Goal: Task Accomplishment & Management: Manage account settings

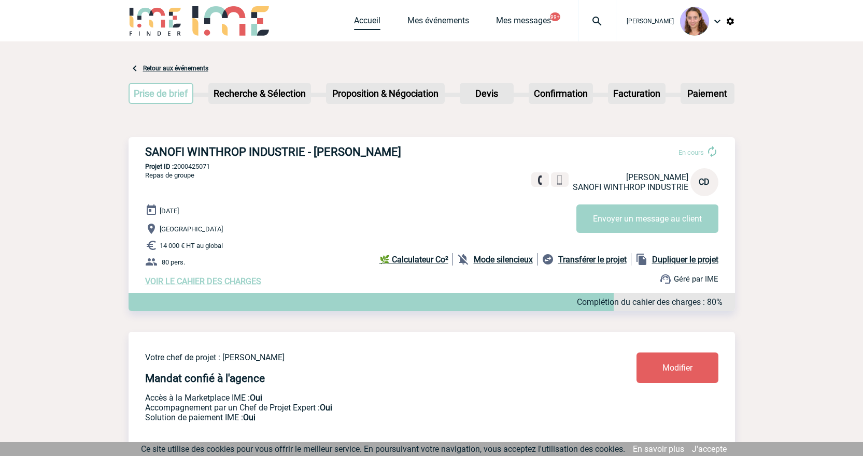
click at [370, 20] on link "Accueil" at bounding box center [367, 23] width 26 height 15
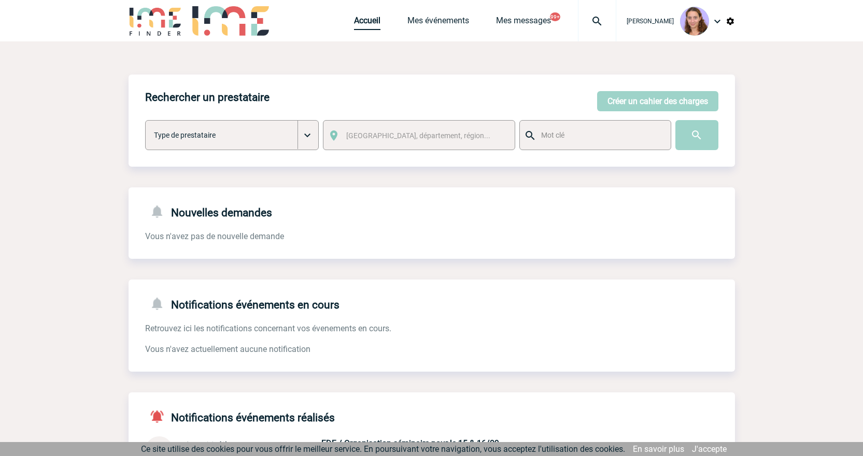
click at [375, 23] on link "Accueil" at bounding box center [367, 23] width 26 height 15
click at [446, 22] on link "Mes événements" at bounding box center [438, 23] width 62 height 15
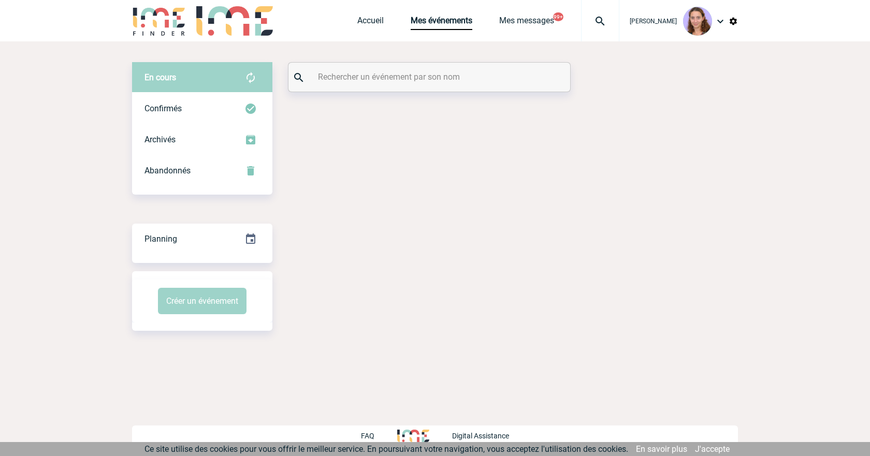
click at [392, 68] on div at bounding box center [430, 77] width 282 height 29
click at [391, 73] on input "text" at bounding box center [430, 76] width 231 height 15
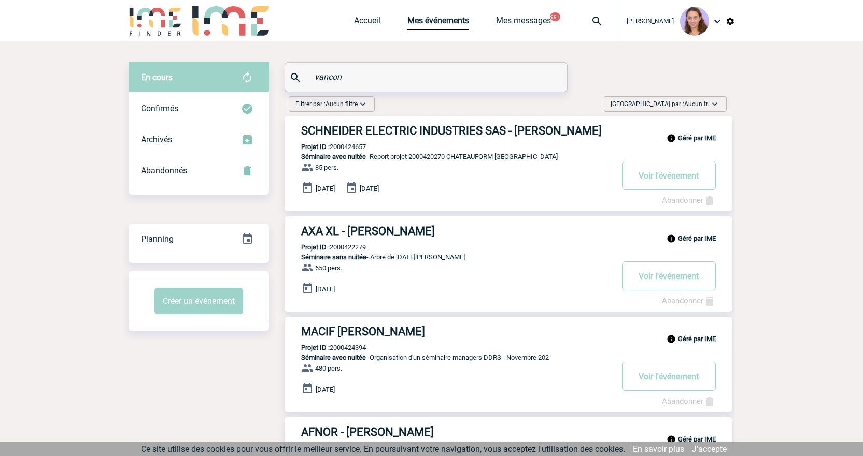
type input "vancon"
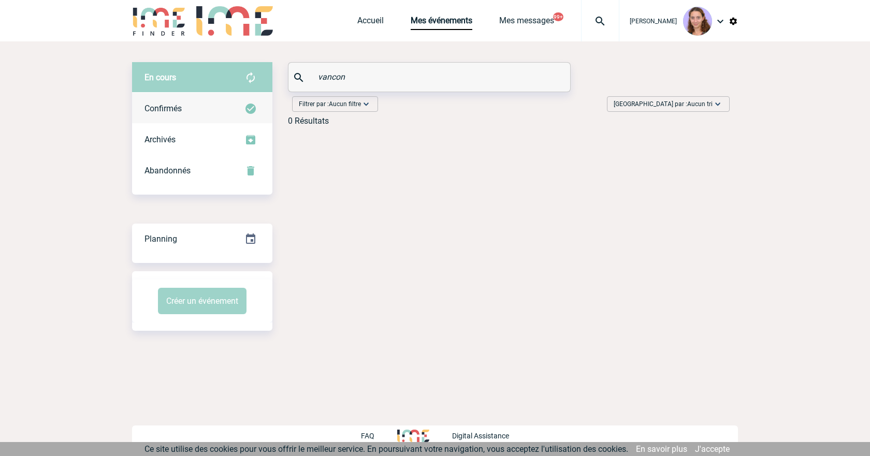
click at [216, 108] on div "Confirmés" at bounding box center [202, 108] width 140 height 31
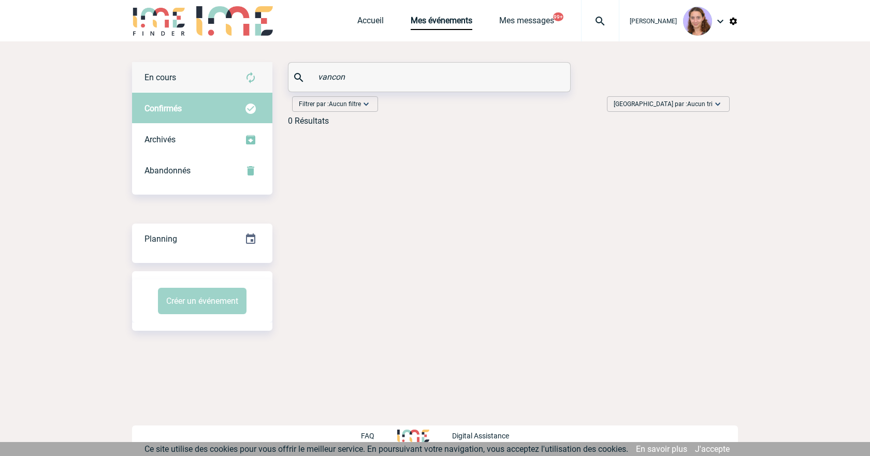
click at [223, 74] on div "En cours" at bounding box center [202, 77] width 140 height 31
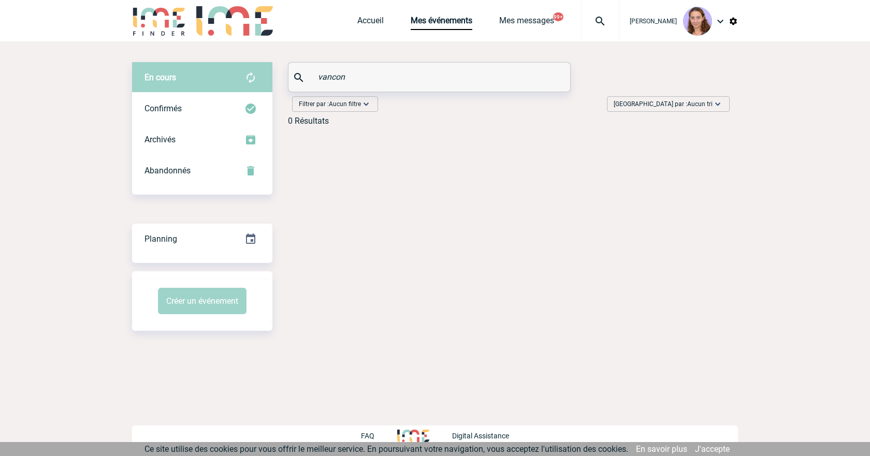
click at [605, 12] on div at bounding box center [600, 20] width 38 height 41
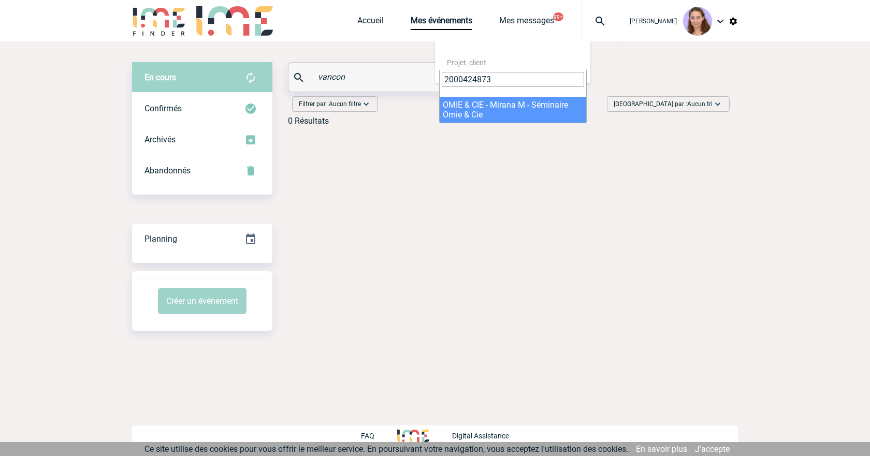
type input "2000424873"
select select "24374"
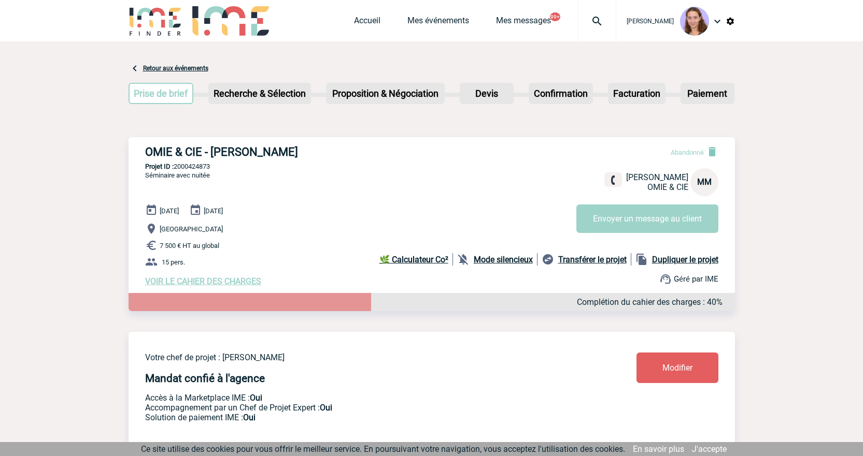
click at [581, 17] on img at bounding box center [596, 21] width 37 height 12
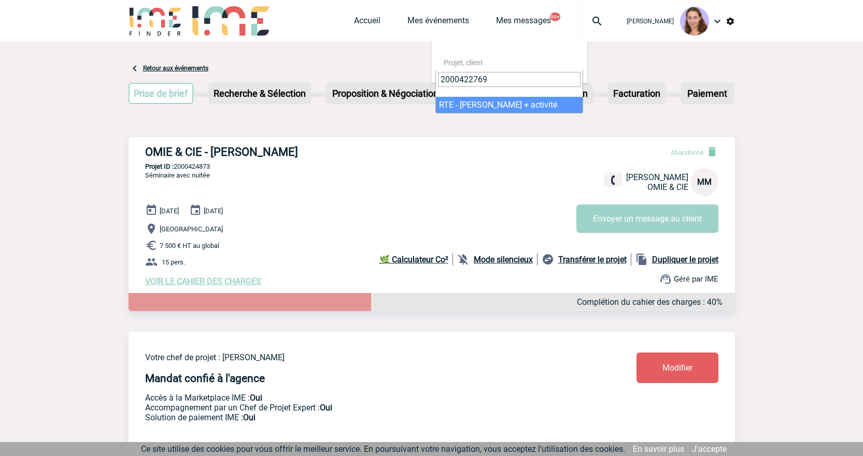
type input "2000422769"
select select "22270"
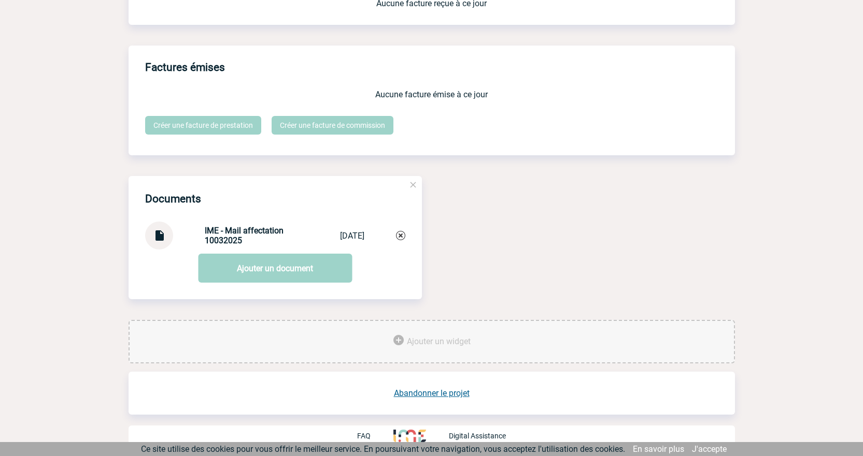
scroll to position [921, 0]
click at [453, 393] on link "Abandonner le projet" at bounding box center [432, 394] width 76 height 10
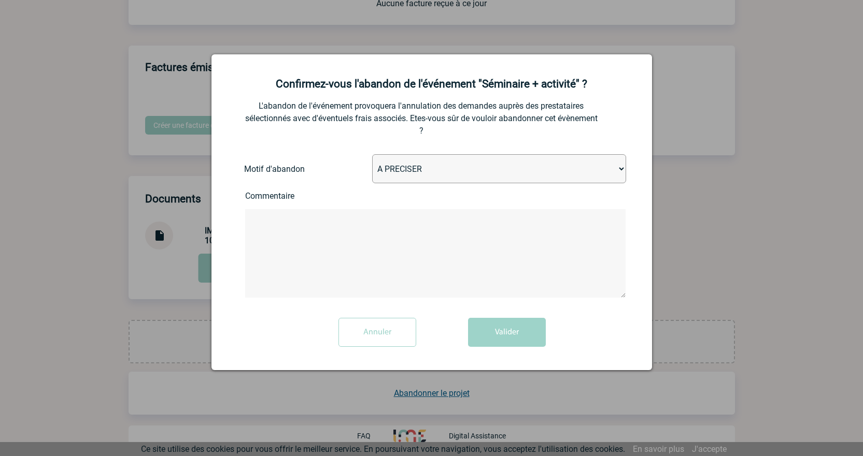
click at [400, 185] on div "Motif d'abandon A PRECISER Projet annulé Projet reporté Evénement organisé en i…" at bounding box center [424, 172] width 401 height 37
click at [394, 179] on select "A PRECISER Projet annulé Projet reporté Evénement organisé en interne A fait ap…" at bounding box center [499, 168] width 254 height 29
select select "ABANDON_PROJET_10"
click at [372, 155] on select "A PRECISER Projet annulé Projet reporté Evénement organisé en interne A fait ap…" at bounding box center [499, 168] width 254 height 29
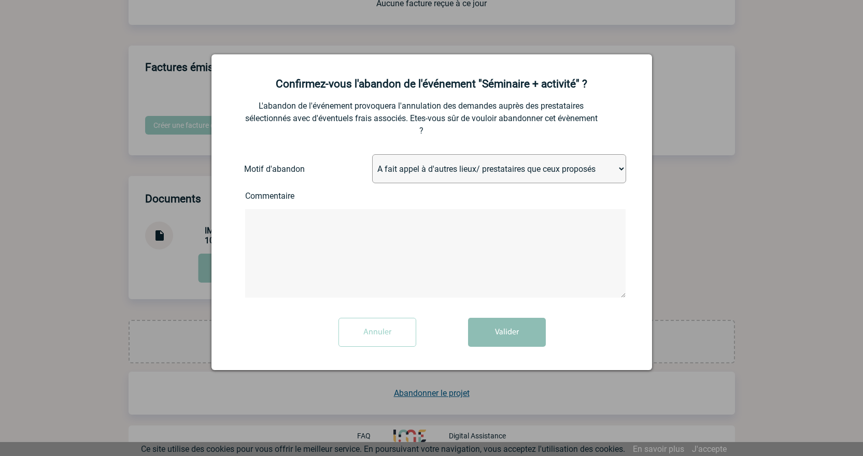
click at [510, 320] on button "Valider" at bounding box center [507, 332] width 78 height 29
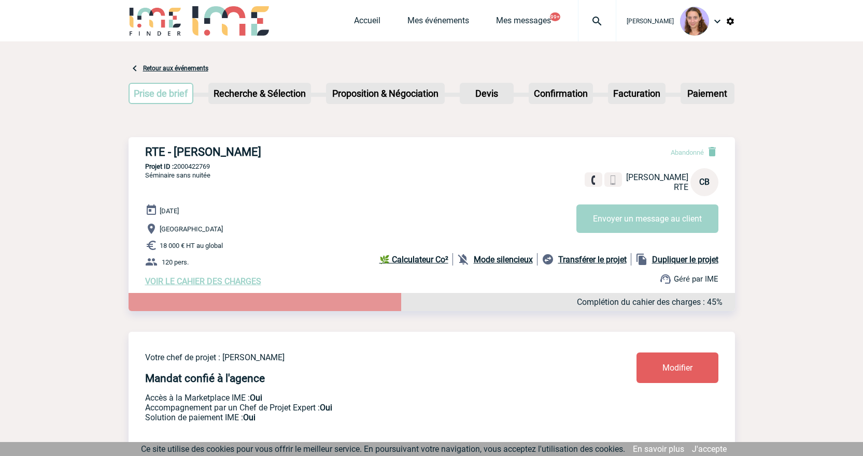
scroll to position [469, 0]
